Goal: Information Seeking & Learning: Find specific fact

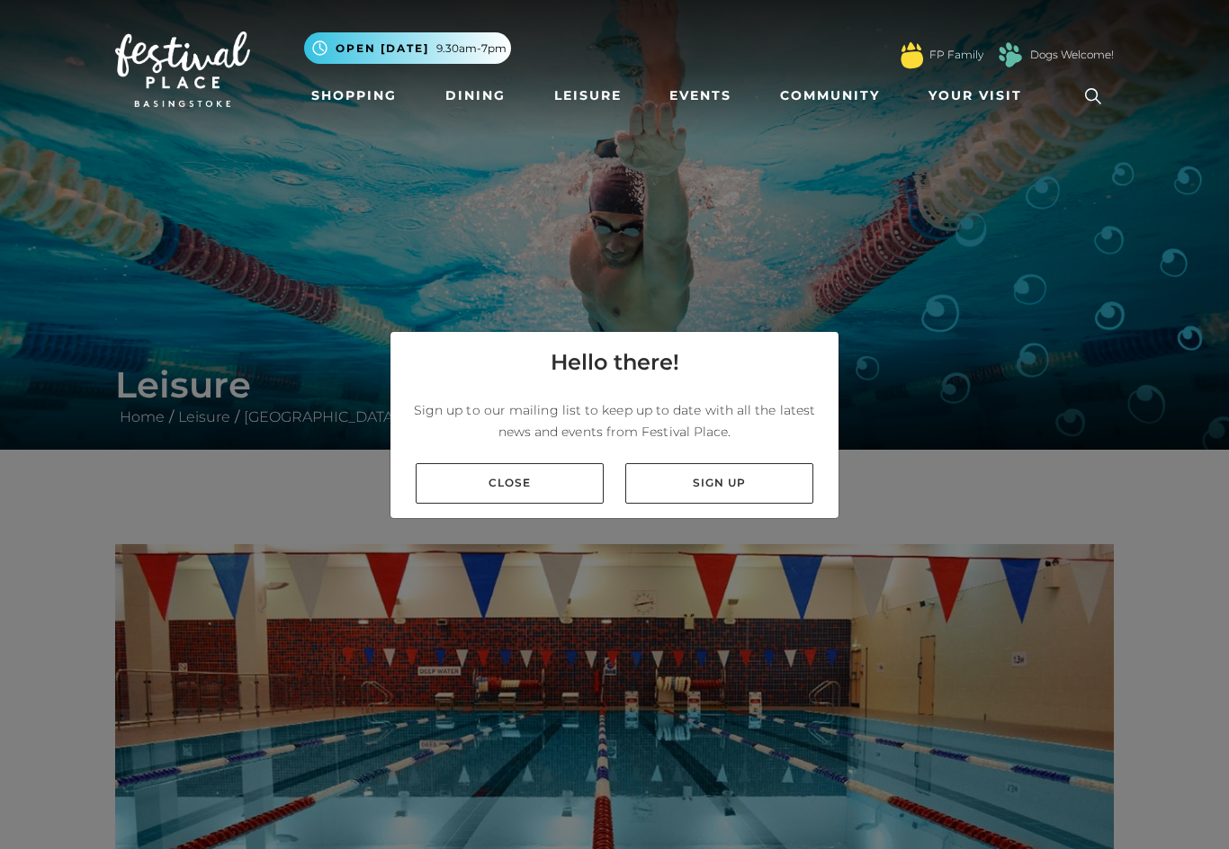
click at [509, 498] on link "Close" at bounding box center [510, 483] width 188 height 40
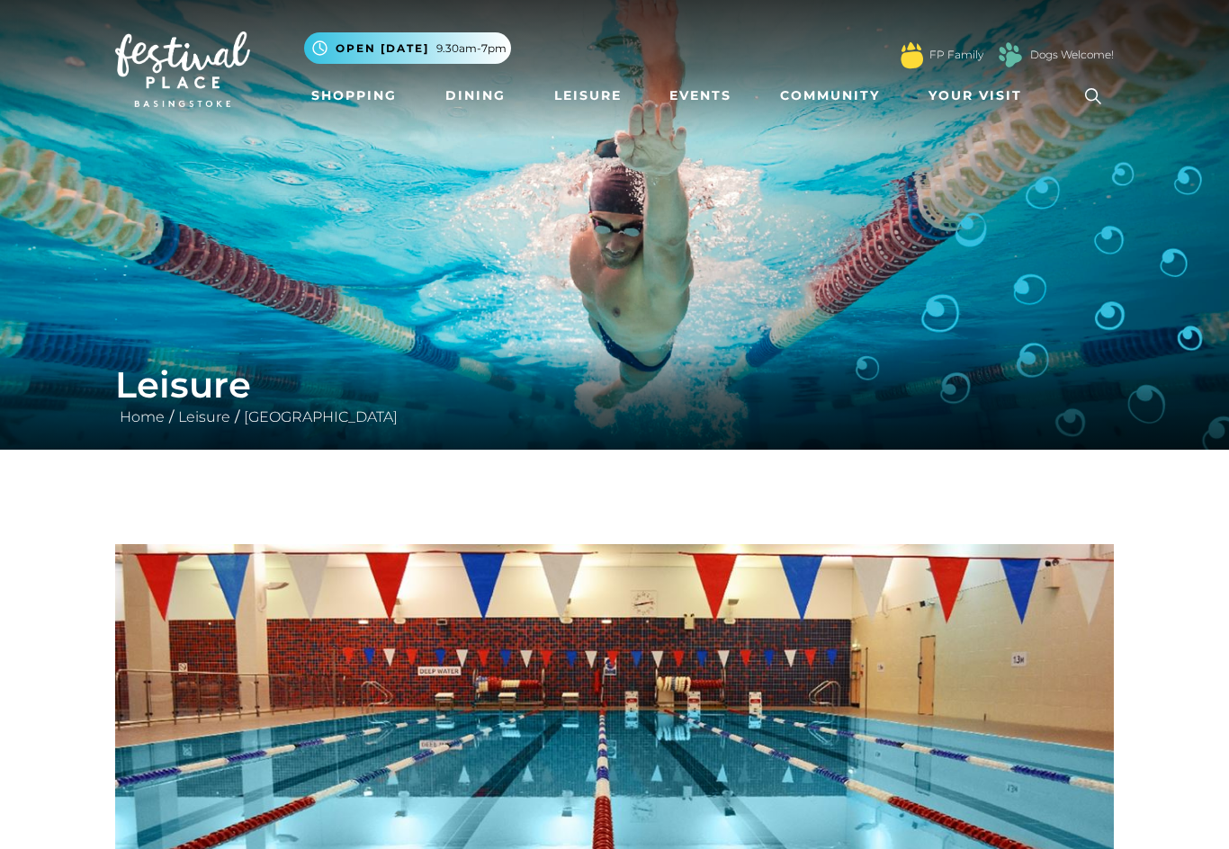
click at [597, 85] on link "Leisure" at bounding box center [588, 95] width 82 height 33
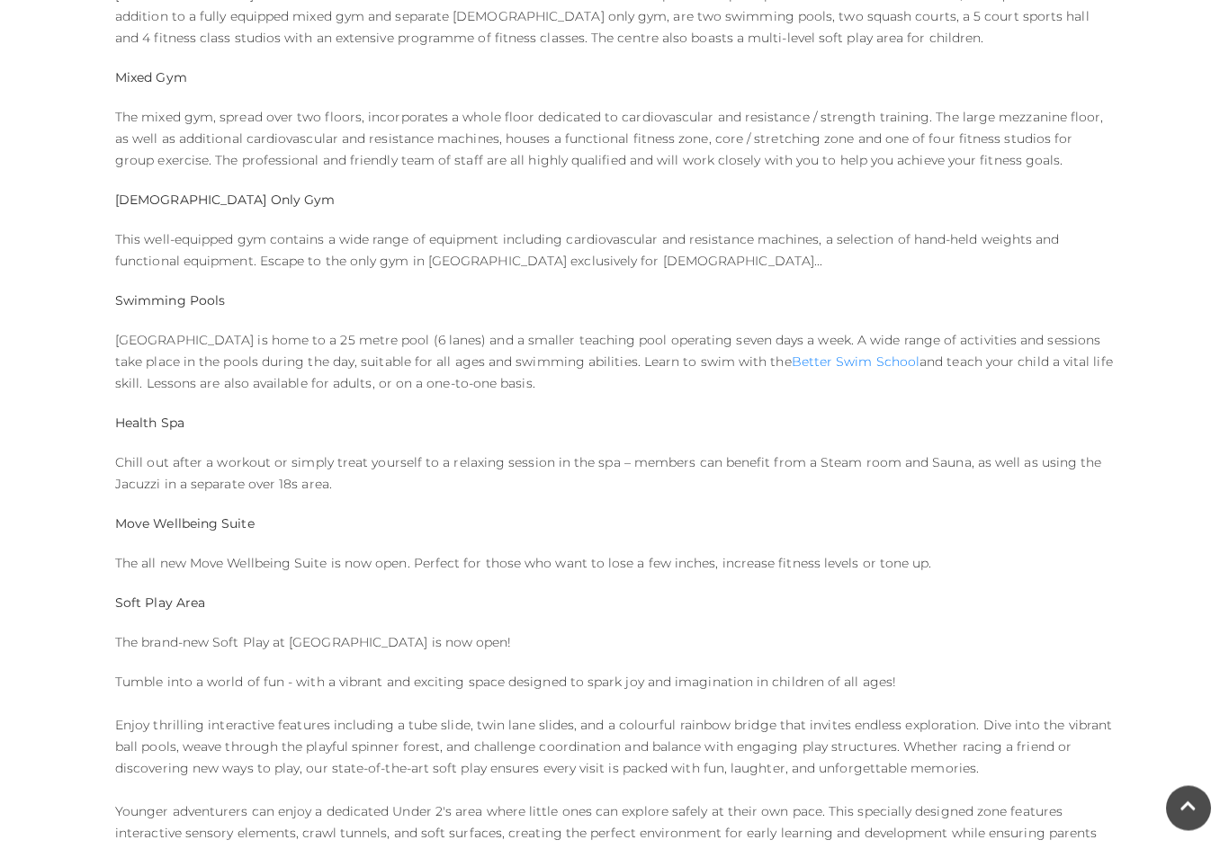
scroll to position [1028, 0]
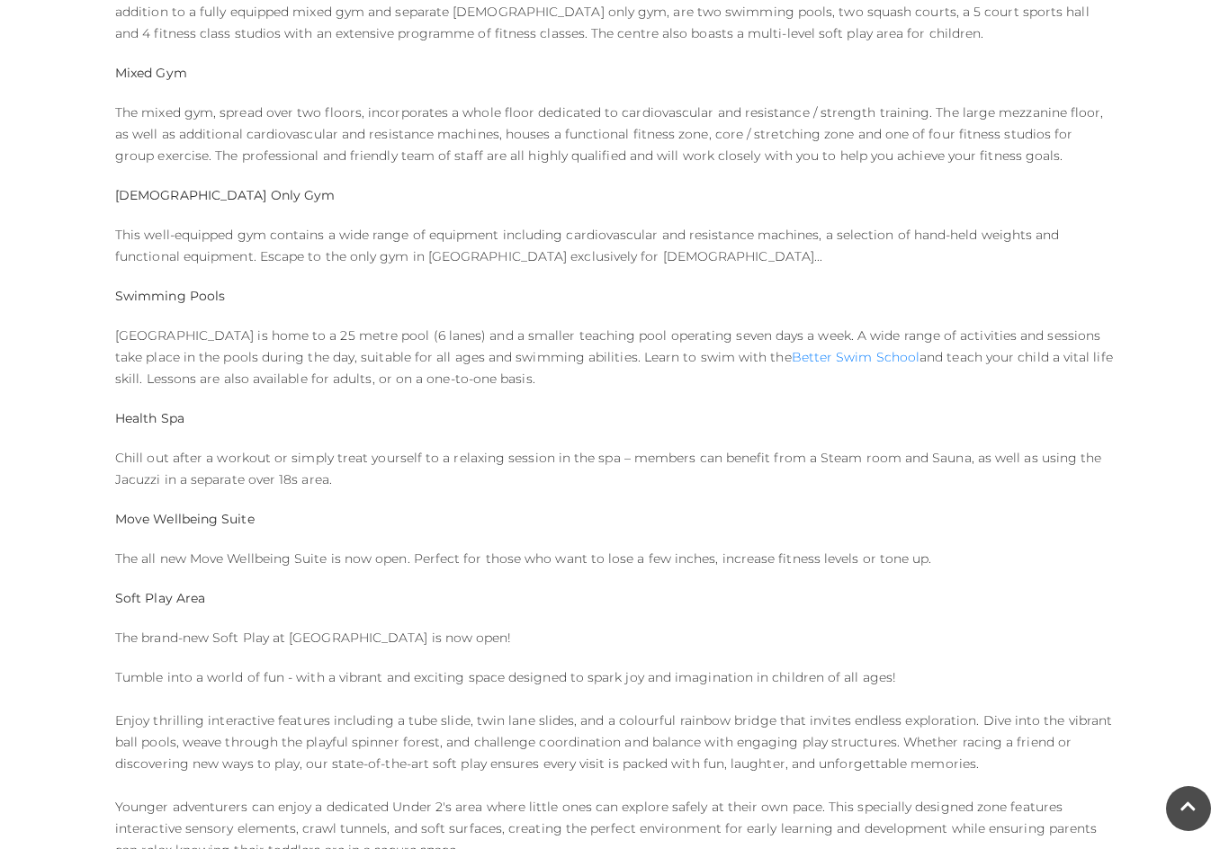
click at [171, 294] on strong "Swimming Pools" at bounding box center [170, 296] width 110 height 16
click at [204, 339] on p "[GEOGRAPHIC_DATA] is home to a 25 metre pool (6 lanes) and a smaller teaching p…" at bounding box center [614, 357] width 999 height 65
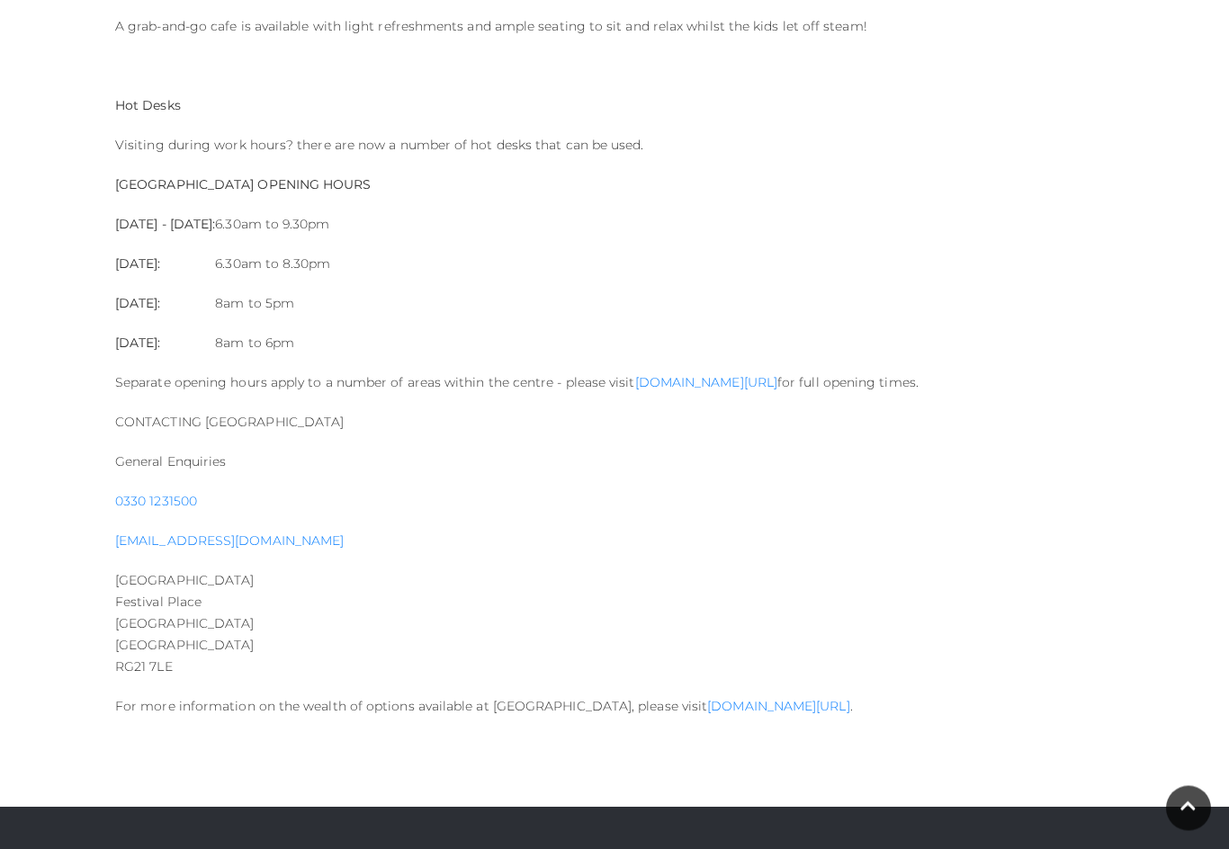
scroll to position [1897, 0]
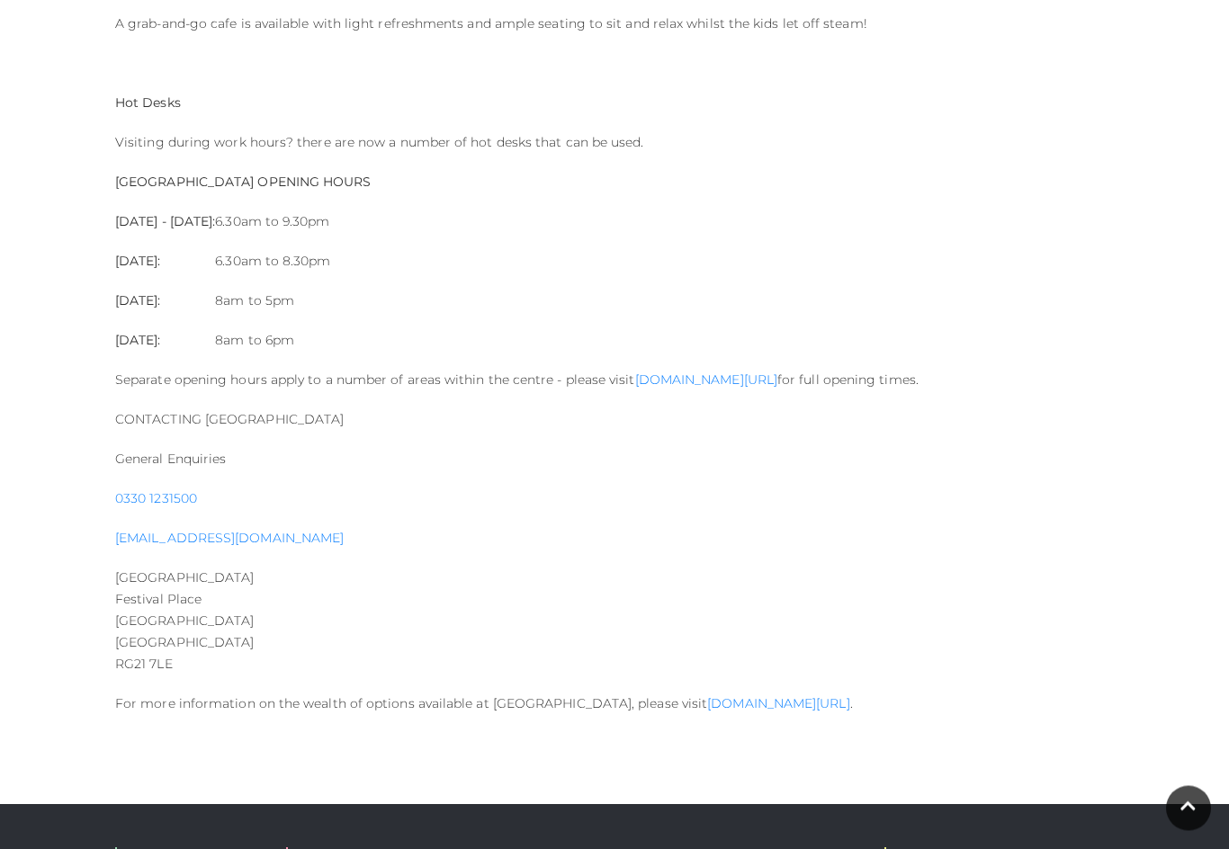
click at [741, 373] on link "[DOMAIN_NAME][URL]" at bounding box center [706, 381] width 142 height 16
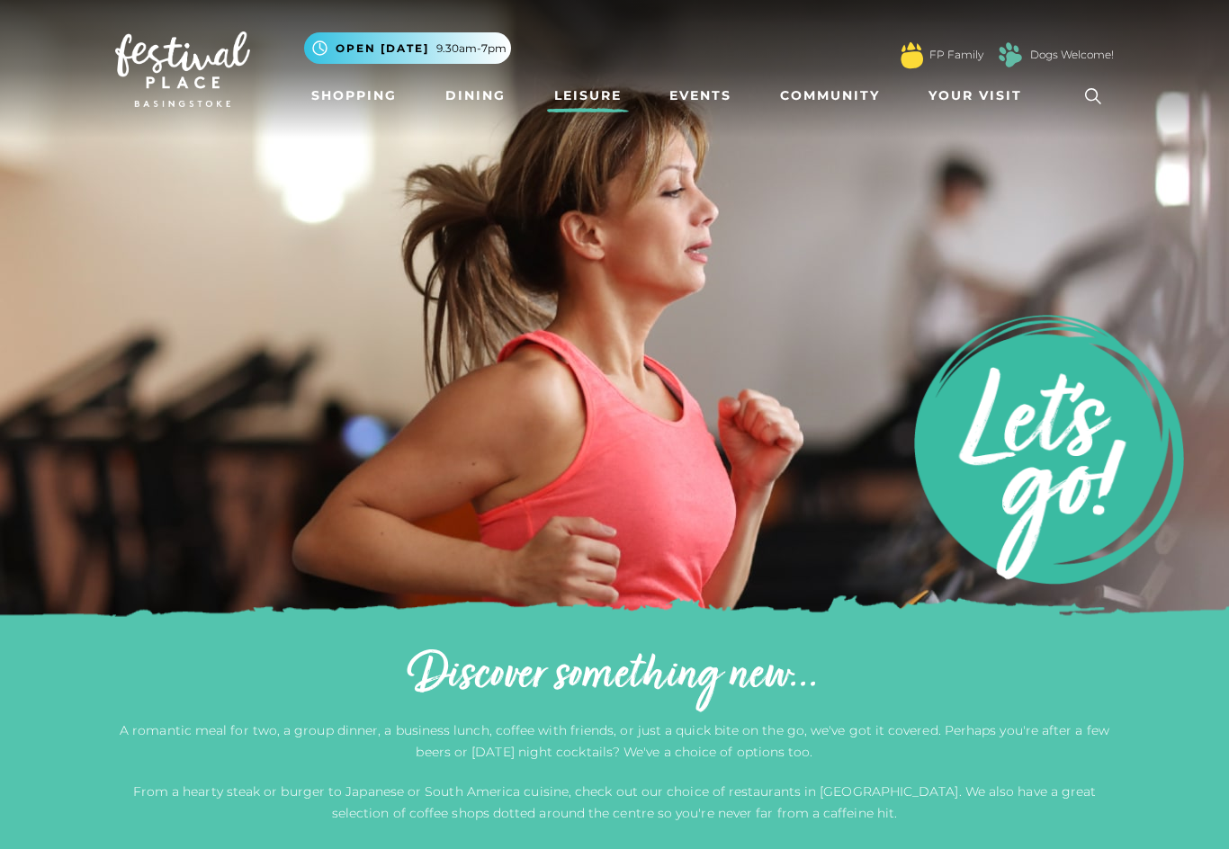
click at [596, 105] on link "Leisure" at bounding box center [588, 95] width 82 height 33
